Goal: Information Seeking & Learning: Learn about a topic

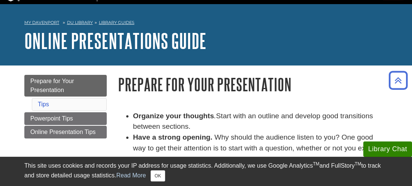
scroll to position [15, 0]
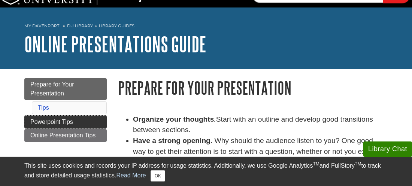
click at [68, 122] on span "Powerpoint Tips" at bounding box center [51, 122] width 43 height 6
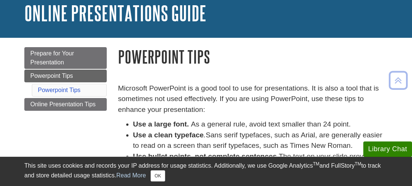
scroll to position [45, 0]
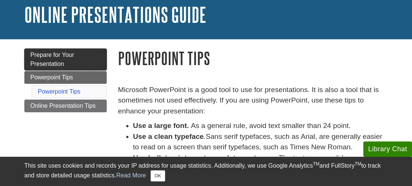
click at [40, 56] on span "Prepare for Your Presentation" at bounding box center [52, 59] width 44 height 15
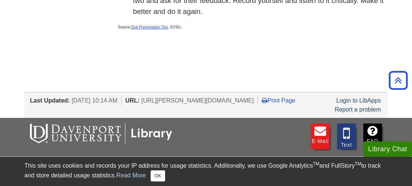
scroll to position [374, 0]
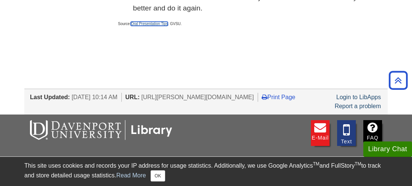
click at [143, 26] on link "Oral Presentation Tips" at bounding box center [149, 24] width 37 height 4
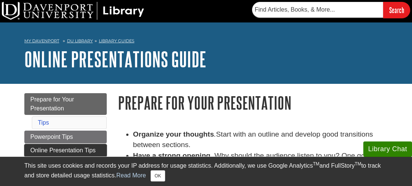
click at [56, 149] on span "Online Presentation Tips" at bounding box center [62, 150] width 65 height 6
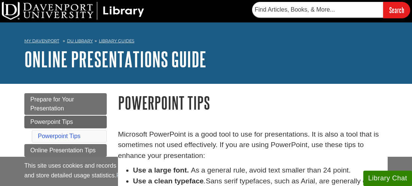
scroll to position [45, 0]
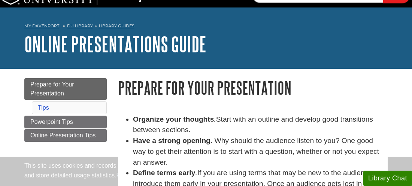
scroll to position [15, 0]
